Goal: Download file/media

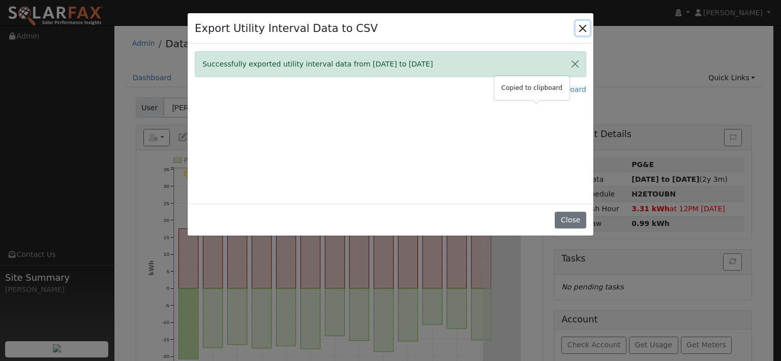
click at [576, 35] on button "Close" at bounding box center [582, 28] width 14 height 14
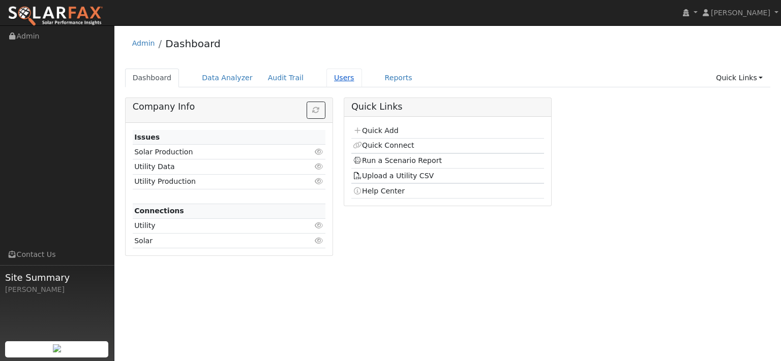
click at [362, 87] on link "Users" at bounding box center [344, 78] width 36 height 19
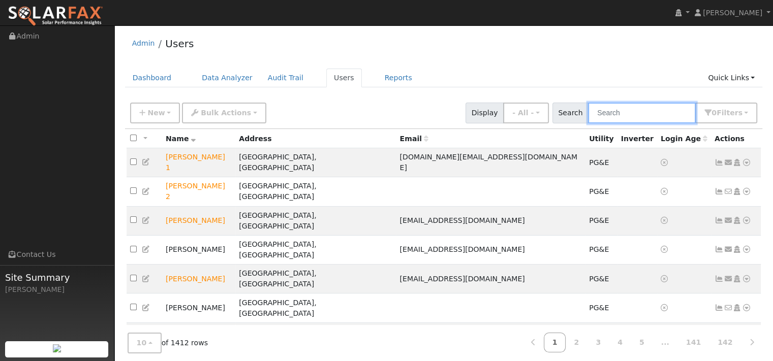
click at [588, 124] on input "text" at bounding box center [642, 113] width 108 height 21
paste input "Russ Voshall"
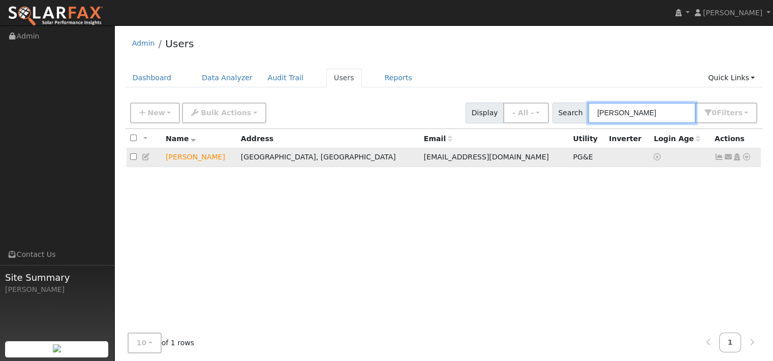
type input "Russ Voshall"
click at [742, 161] on icon at bounding box center [746, 156] width 9 height 7
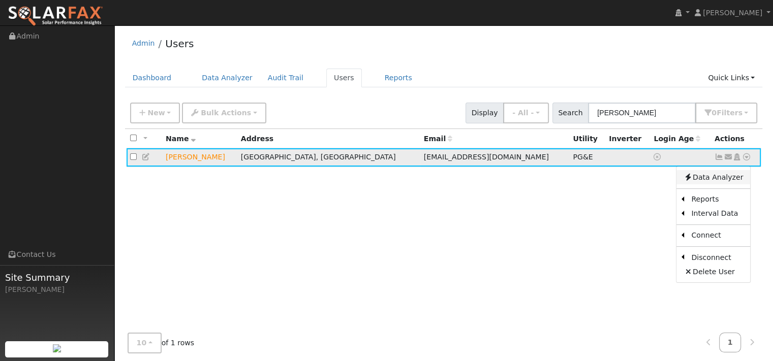
click at [721, 184] on link "Data Analyzer" at bounding box center [713, 177] width 74 height 14
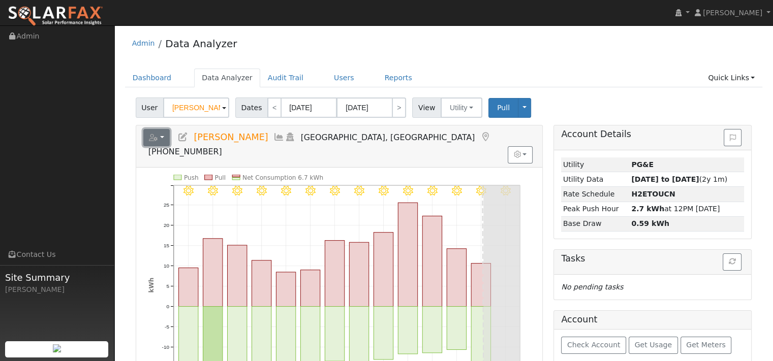
click at [158, 141] on icon "button" at bounding box center [153, 137] width 9 height 7
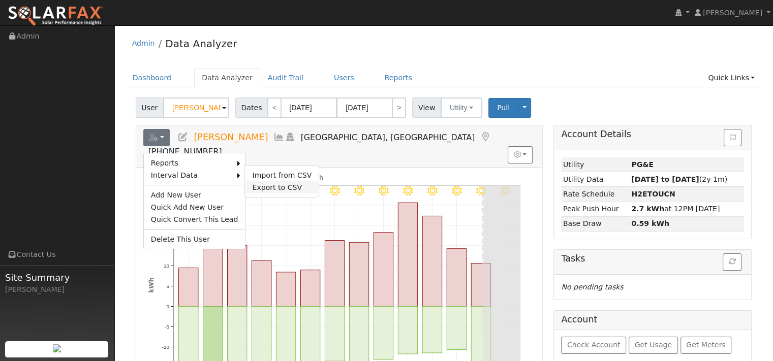
click at [298, 194] on link "Export to CSV" at bounding box center [282, 187] width 74 height 12
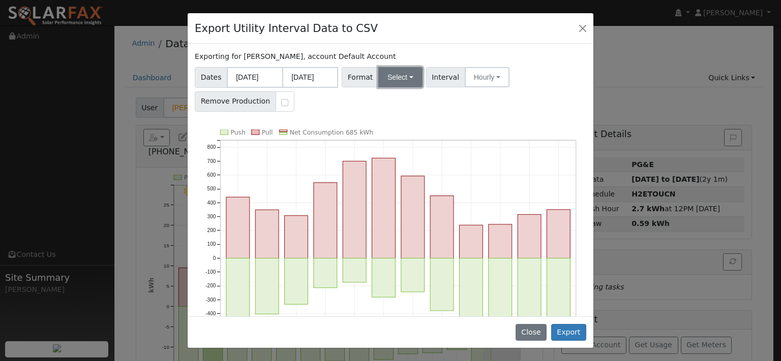
click at [412, 87] on button "Select" at bounding box center [400, 77] width 44 height 20
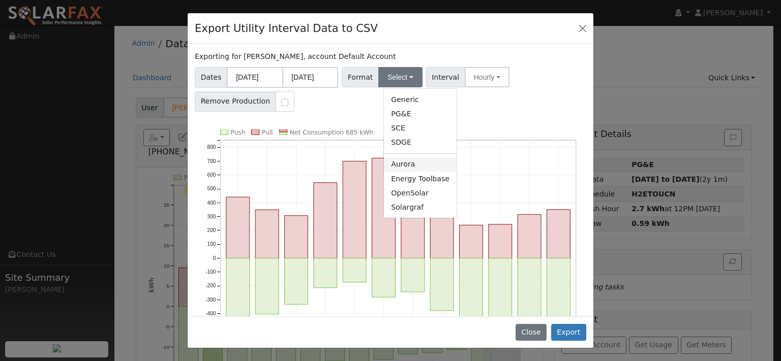
click at [414, 172] on link "Aurora" at bounding box center [420, 165] width 73 height 14
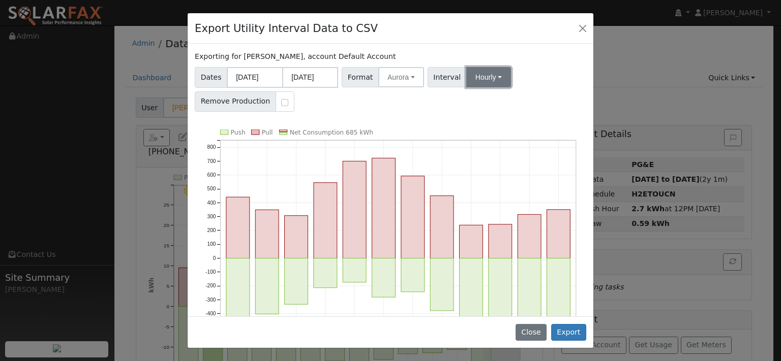
click at [509, 87] on button "Hourly" at bounding box center [488, 77] width 45 height 20
click at [510, 107] on link "15 Minute" at bounding box center [506, 99] width 71 height 14
click at [564, 330] on button "Export" at bounding box center [568, 332] width 35 height 17
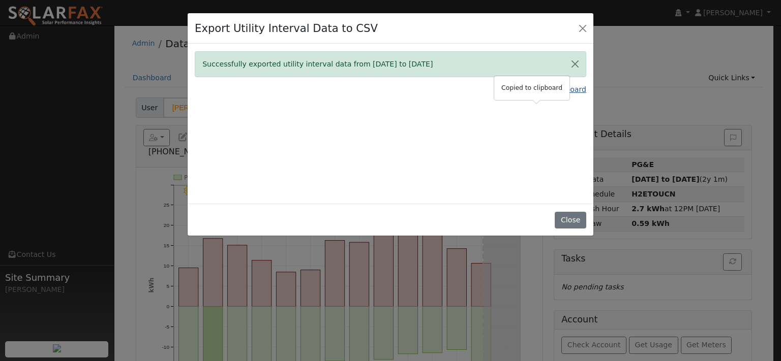
click at [508, 95] on link "Copy Data To Clipboard" at bounding box center [544, 89] width 84 height 11
click at [525, 95] on link "Copy Data To Clipboard" at bounding box center [544, 89] width 84 height 11
